Goal: Transaction & Acquisition: Book appointment/travel/reservation

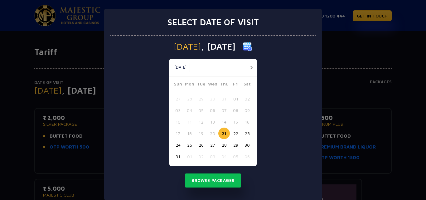
click at [291, 125] on div "[DATE] [DATE] [DATE] Sun Mon Tue Wed Thu Fri Sat 27 28 29 30 31 01 02 03 04 05 …" at bounding box center [212, 118] width 205 height 165
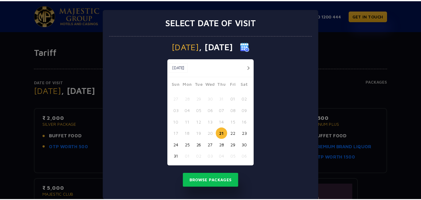
scroll to position [9, 0]
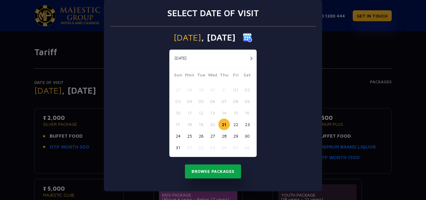
click at [228, 173] on button "Browse Packages" at bounding box center [213, 171] width 56 height 14
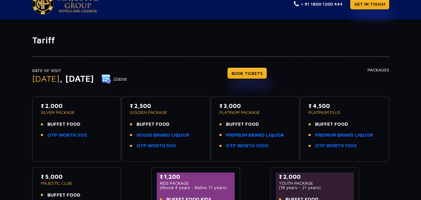
scroll to position [0, 0]
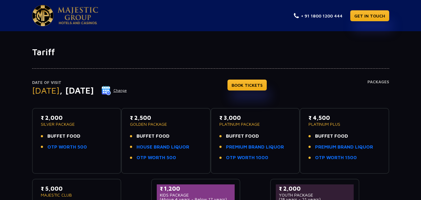
click at [60, 135] on span "BUFFET FOOD" at bounding box center [63, 136] width 33 height 7
click at [75, 127] on div "₹ 2,000 SILVER PACKAGE BUFFET FOOD OTP WORTH 500" at bounding box center [77, 134] width 72 height 41
click at [75, 126] on p "SILVER PACKAGE" at bounding box center [77, 124] width 72 height 4
click at [267, 85] on link "BOOK TICKETS" at bounding box center [247, 85] width 39 height 11
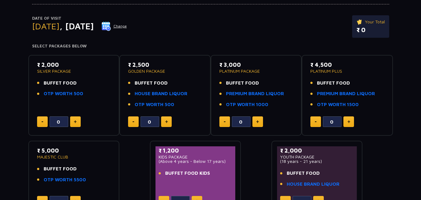
scroll to position [61, 0]
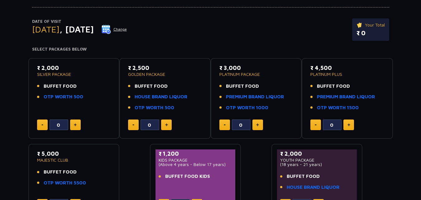
click at [75, 123] on button at bounding box center [75, 124] width 11 height 11
click at [41, 124] on img at bounding box center [42, 124] width 2 height 1
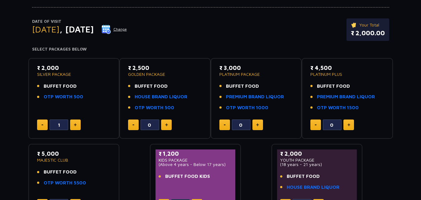
click at [41, 124] on img at bounding box center [42, 124] width 2 height 1
type input "0"
click at [41, 124] on img at bounding box center [42, 124] width 2 height 1
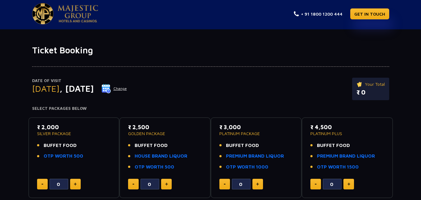
scroll to position [0, 0]
